Goal: Task Accomplishment & Management: Manage account settings

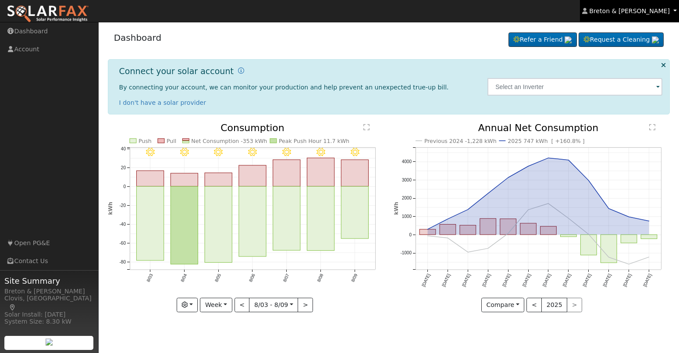
click at [662, 12] on span "Breton & [PERSON_NAME]" at bounding box center [629, 10] width 81 height 7
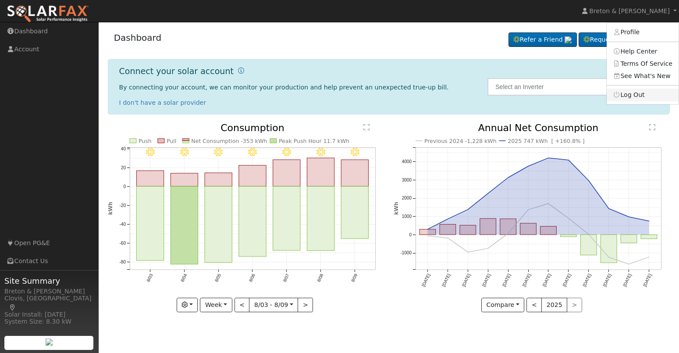
click at [632, 95] on link "Log Out" at bounding box center [643, 95] width 72 height 12
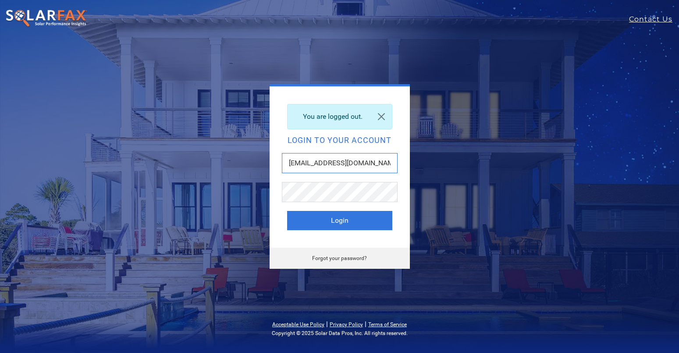
click at [314, 168] on input "[EMAIL_ADDRESS][DOMAIN_NAME]" at bounding box center [340, 163] width 116 height 20
type input "[EMAIL_ADDRESS][DOMAIN_NAME]"
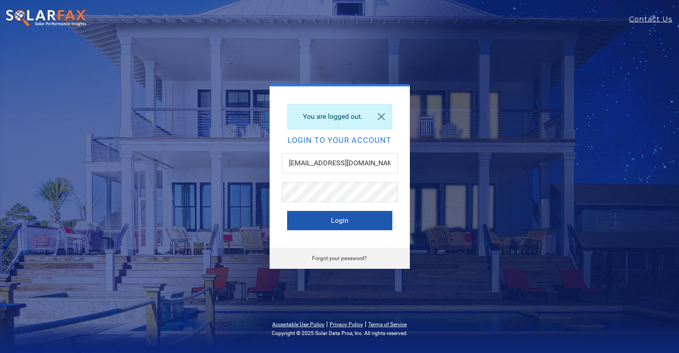
click at [322, 220] on button "Login" at bounding box center [339, 220] width 105 height 19
